Goal: Task Accomplishment & Management: Manage account settings

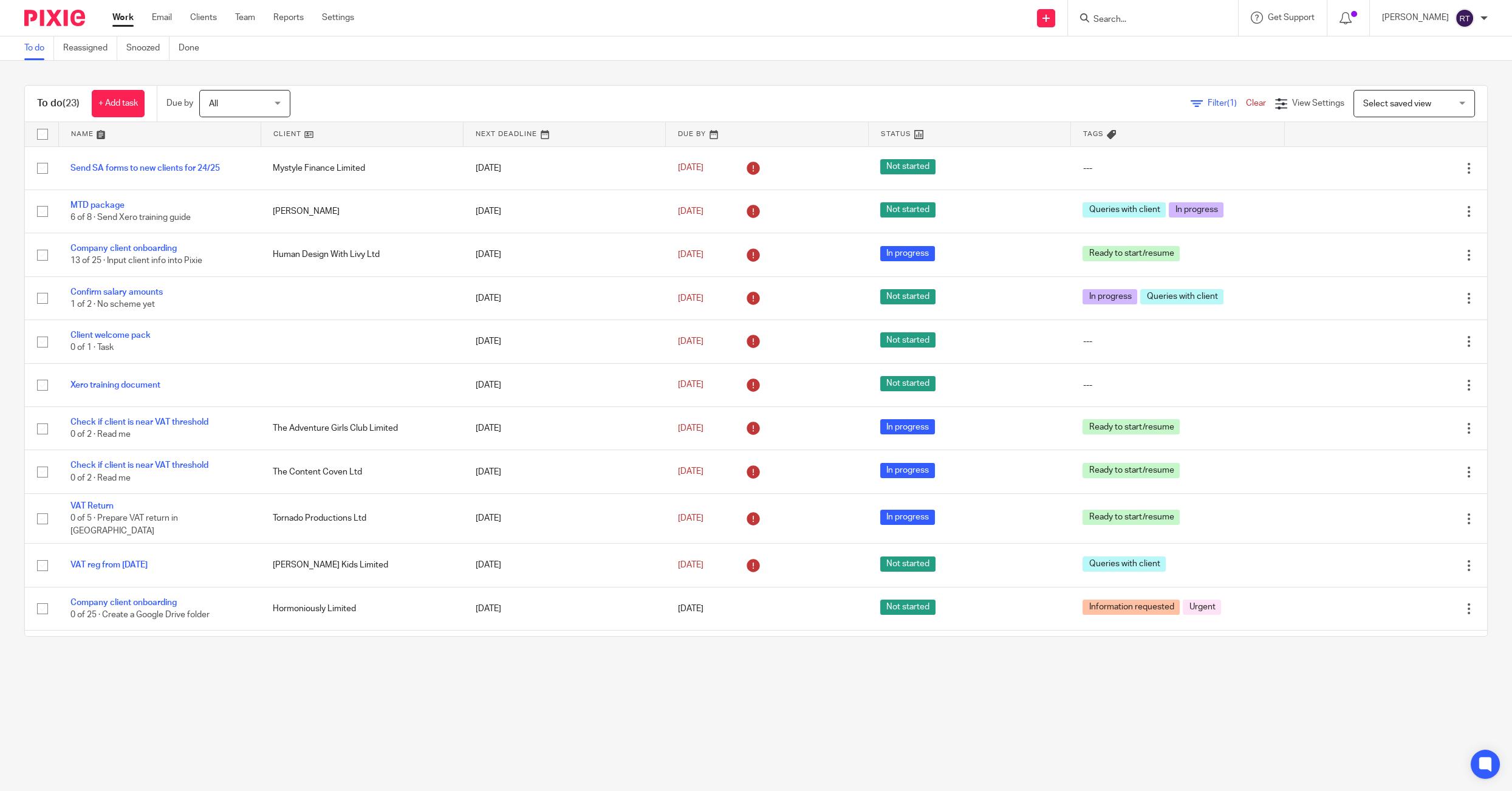
click at [1183, 27] on div at bounding box center [1153, 18] width 170 height 36
click at [1173, 23] on input "Search" at bounding box center [1147, 19] width 109 height 11
type input "sh"
click at [1171, 80] on link at bounding box center [1193, 76] width 205 height 18
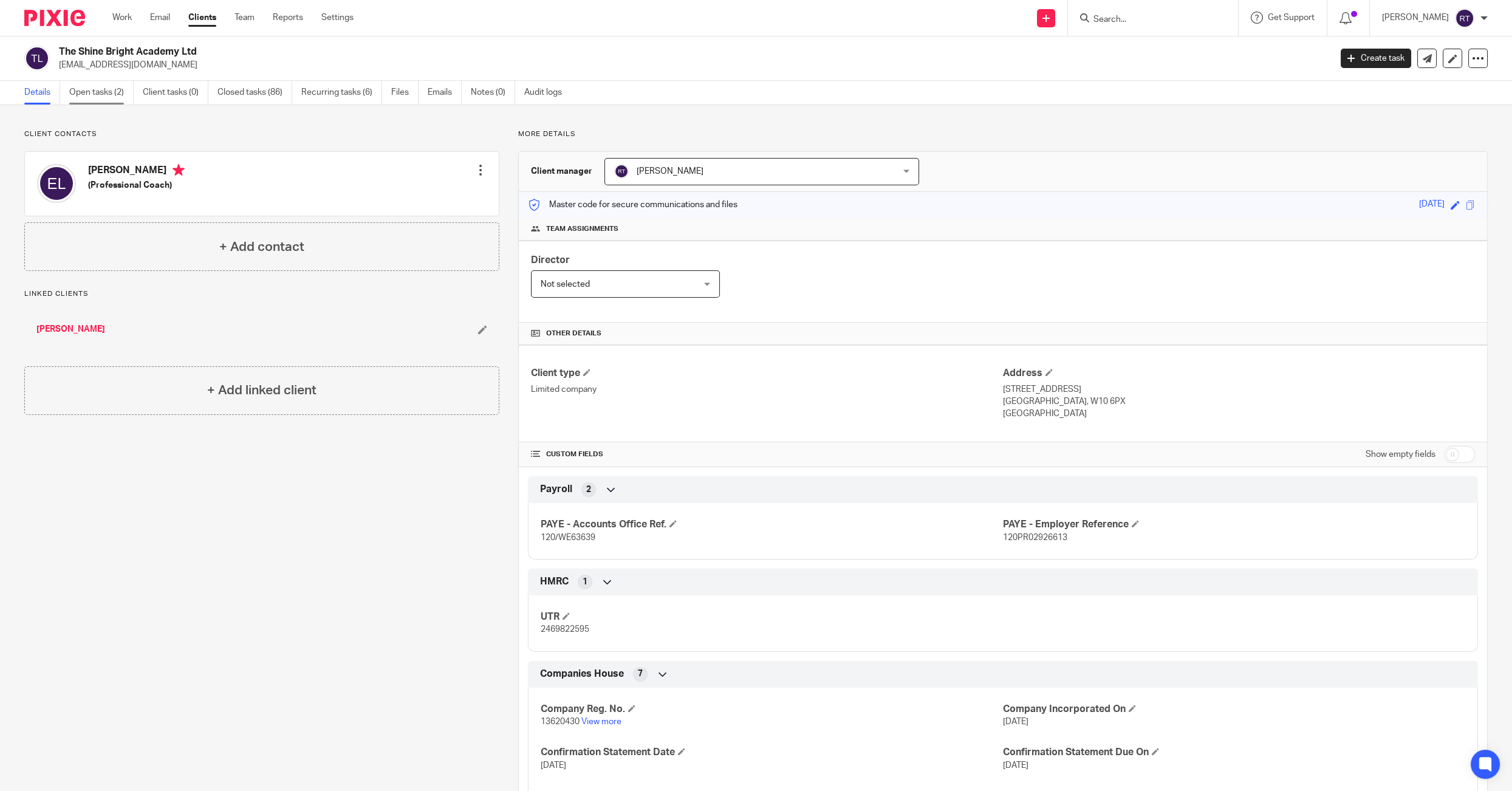
click at [85, 97] on link "Open tasks (2)" at bounding box center [101, 92] width 64 height 23
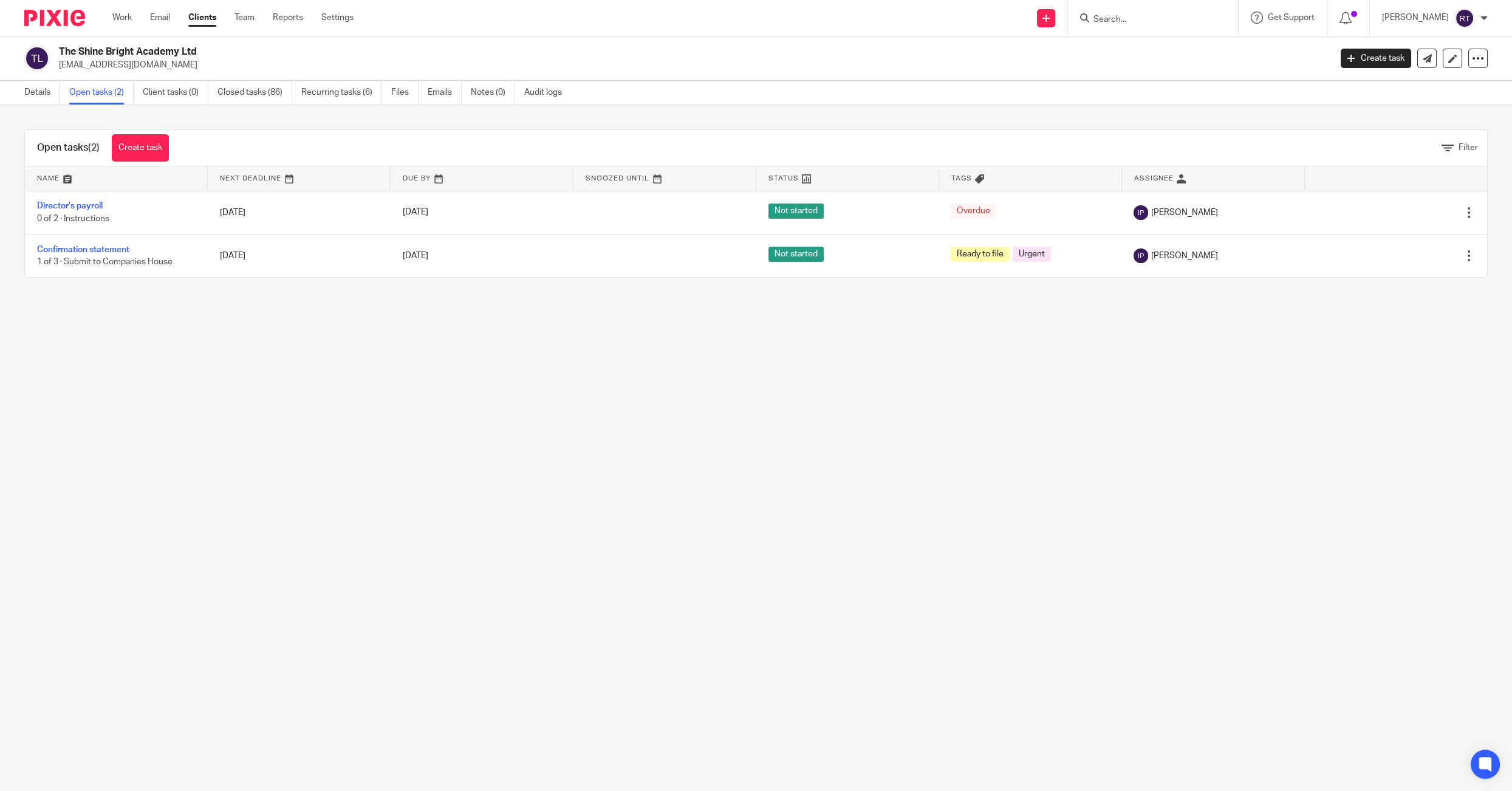
click at [119, 27] on div "Work Email Clients Team Reports Settings Work Email Clients Team Reports Settin…" at bounding box center [236, 18] width 271 height 36
click at [119, 21] on link "Work" at bounding box center [122, 18] width 19 height 12
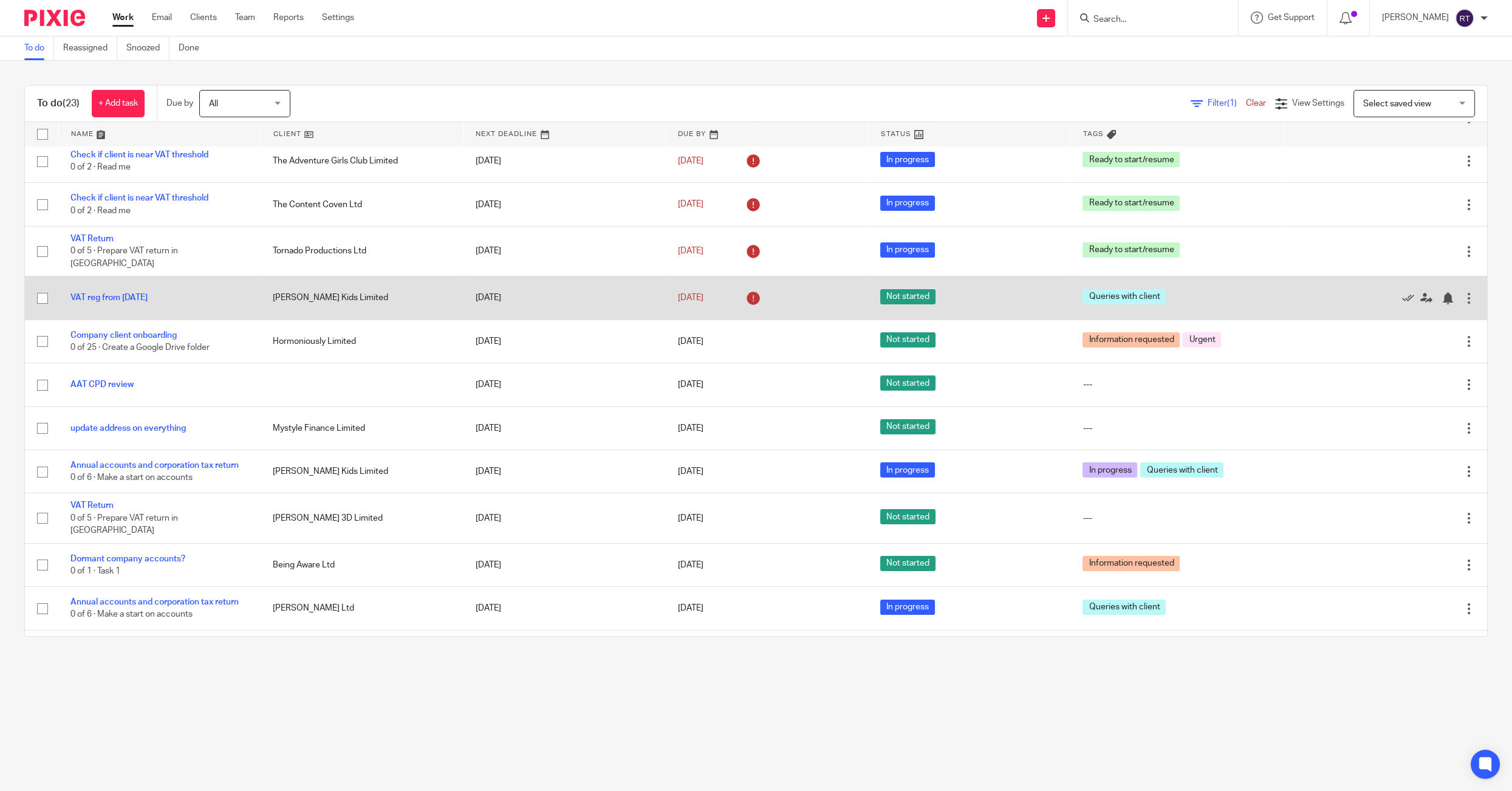
scroll to position [283, 0]
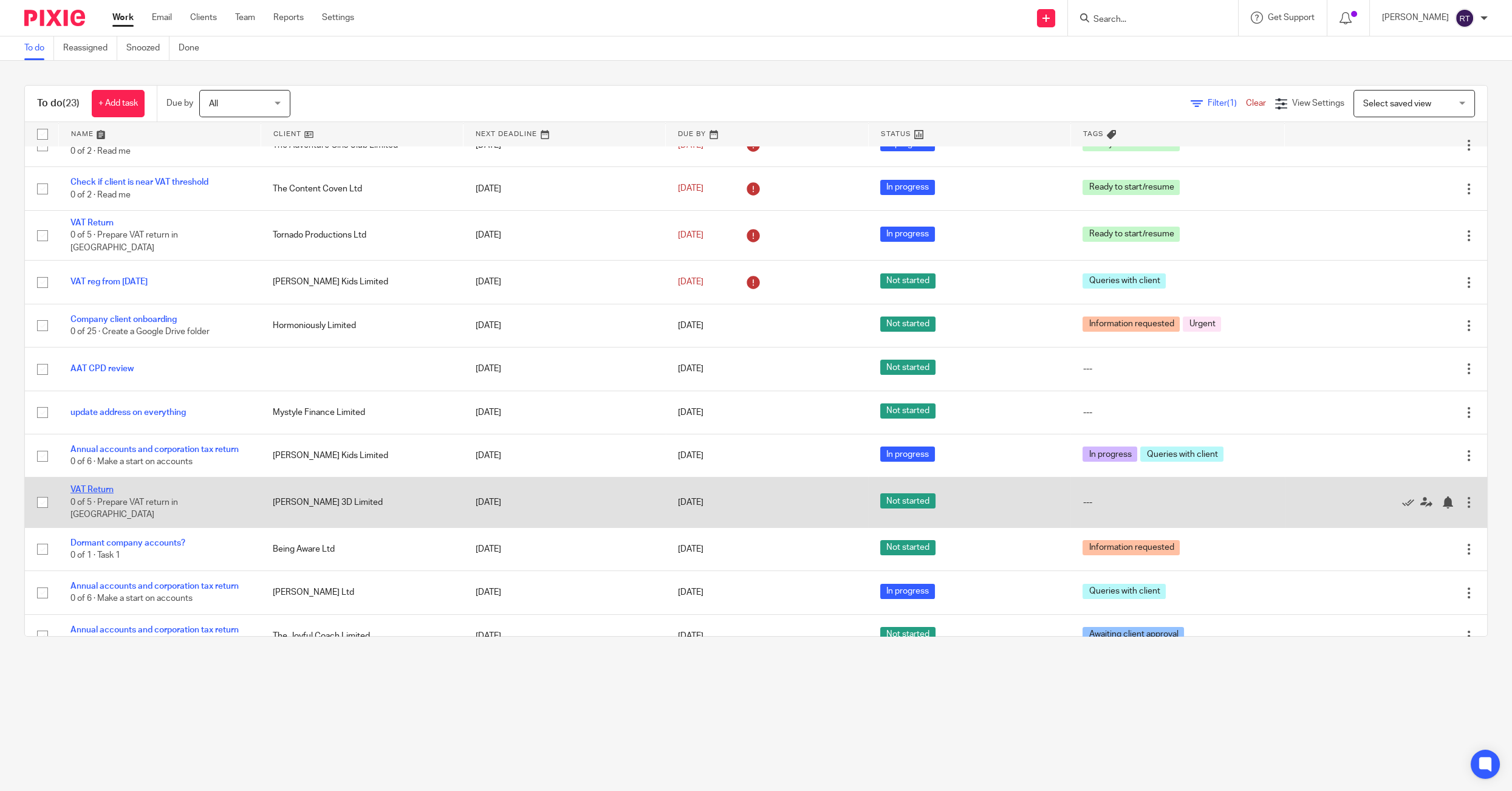
click at [98, 493] on link "VAT Return" at bounding box center [92, 489] width 43 height 8
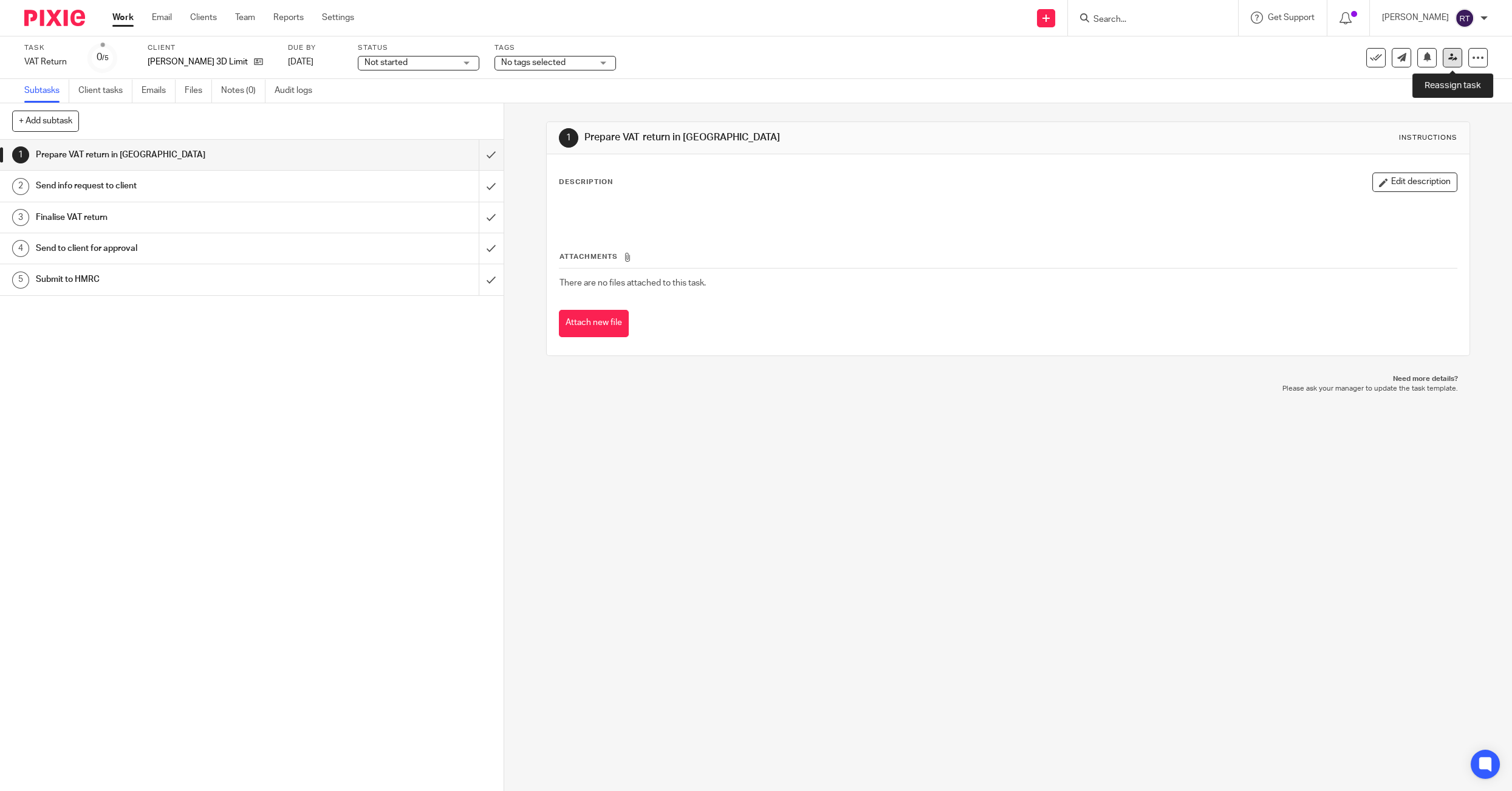
click at [1449, 62] on link at bounding box center [1453, 58] width 19 height 19
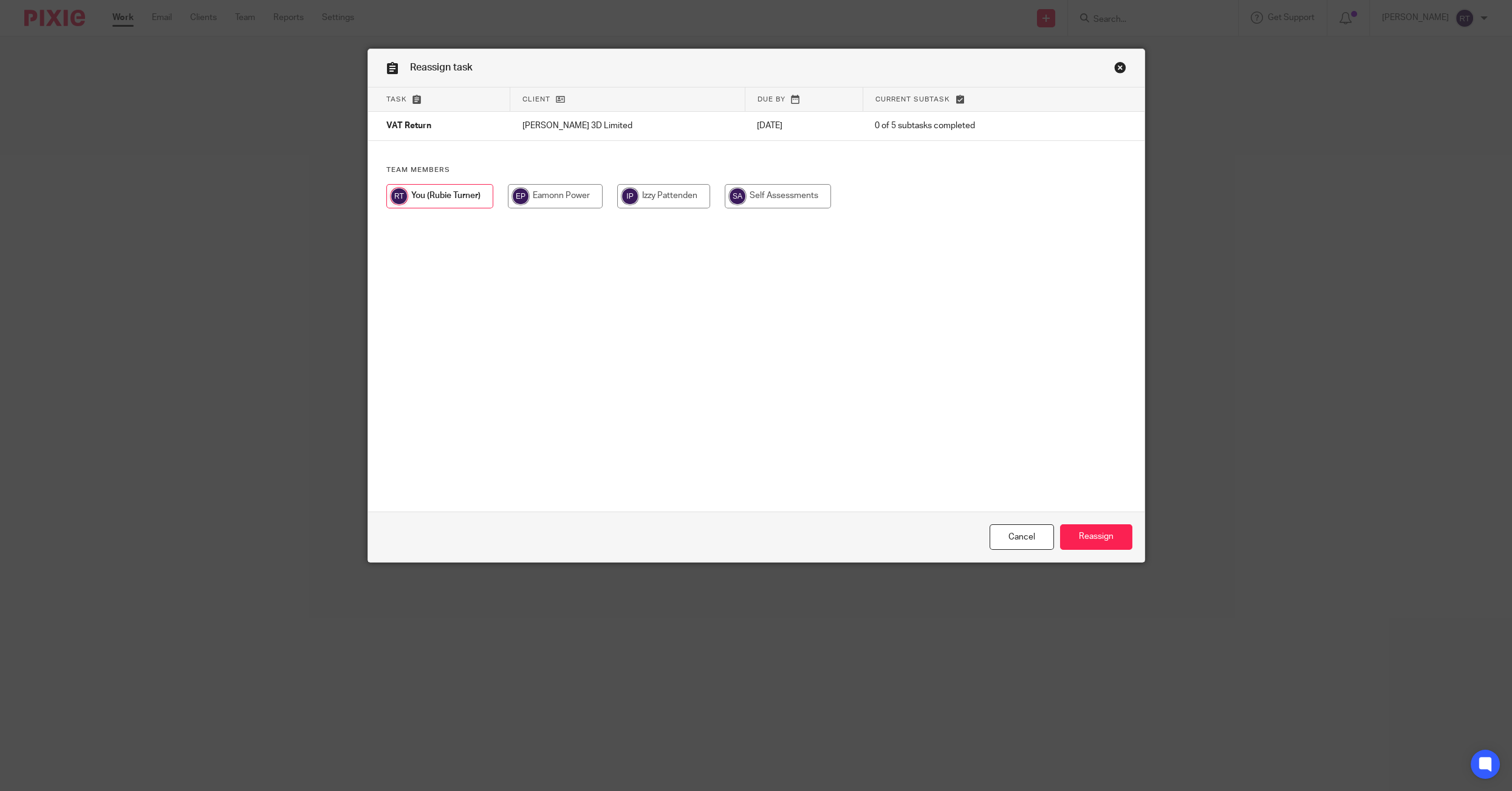
click at [688, 195] on input "radio" at bounding box center [663, 196] width 93 height 24
radio input "true"
click at [1120, 540] on input "Reassign" at bounding box center [1096, 537] width 72 height 26
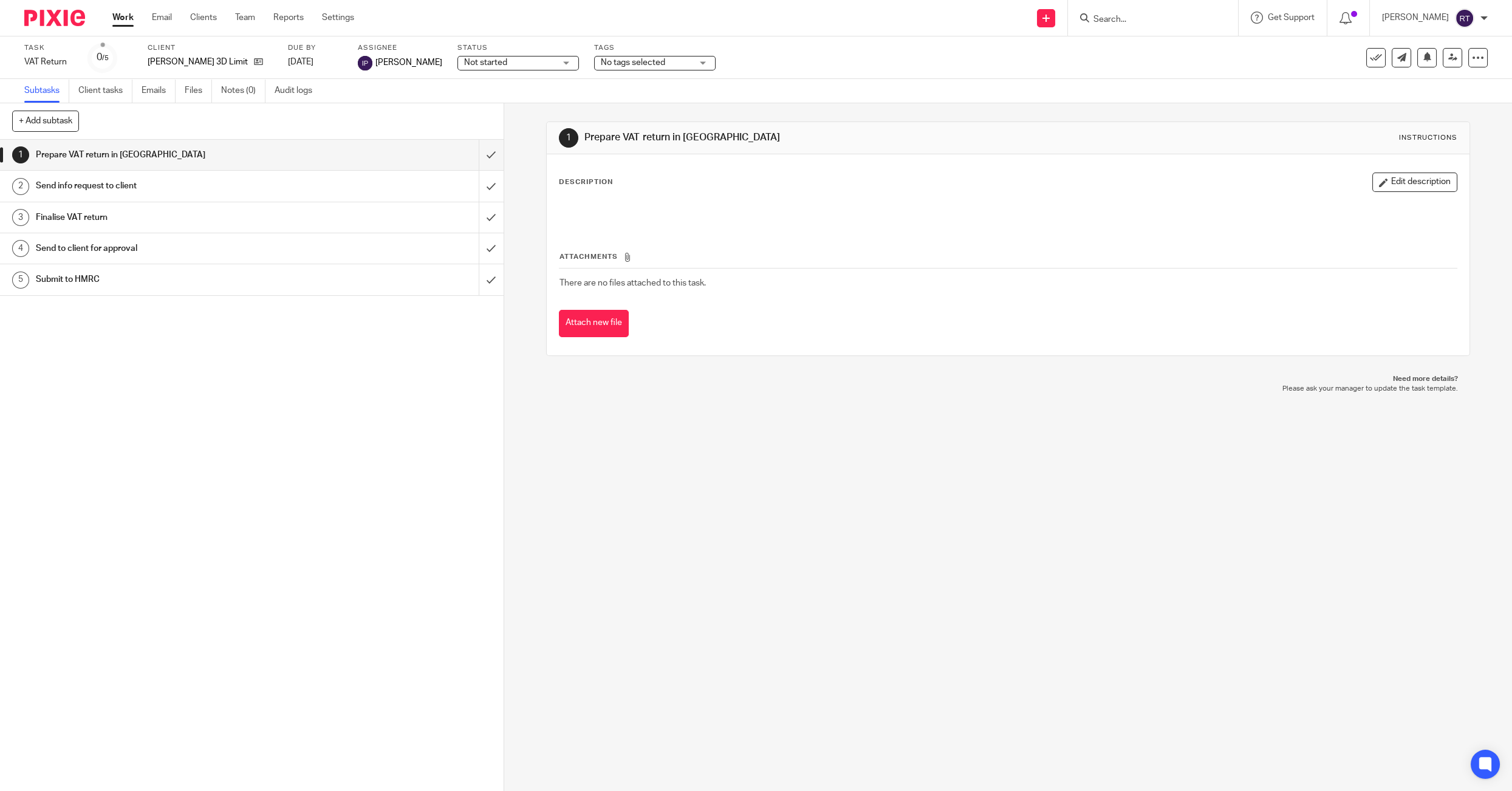
click at [1178, 14] on input "Search" at bounding box center [1147, 19] width 109 height 11
type input "jago"
click at [1188, 43] on link at bounding box center [1193, 52] width 205 height 28
